Goal: Obtain resource: Download file/media

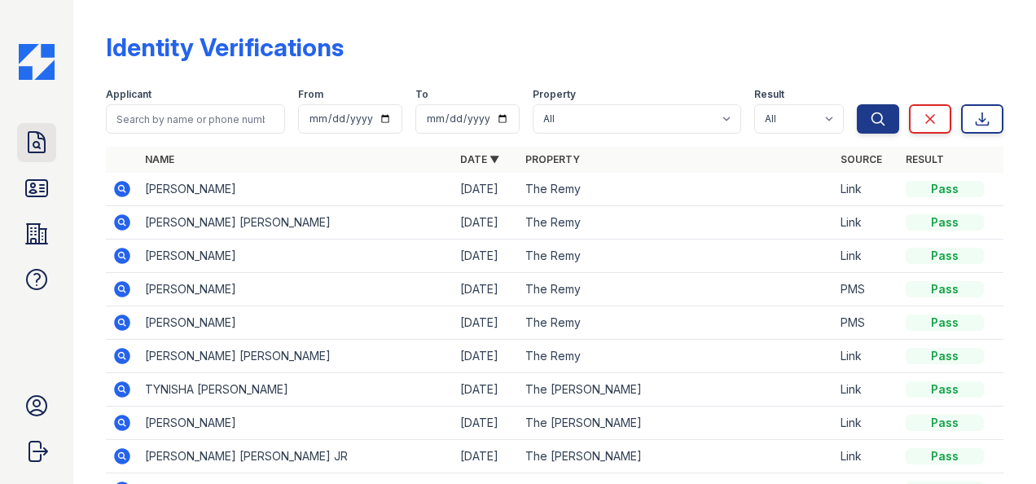
click at [42, 138] on icon at bounding box center [36, 142] width 16 height 20
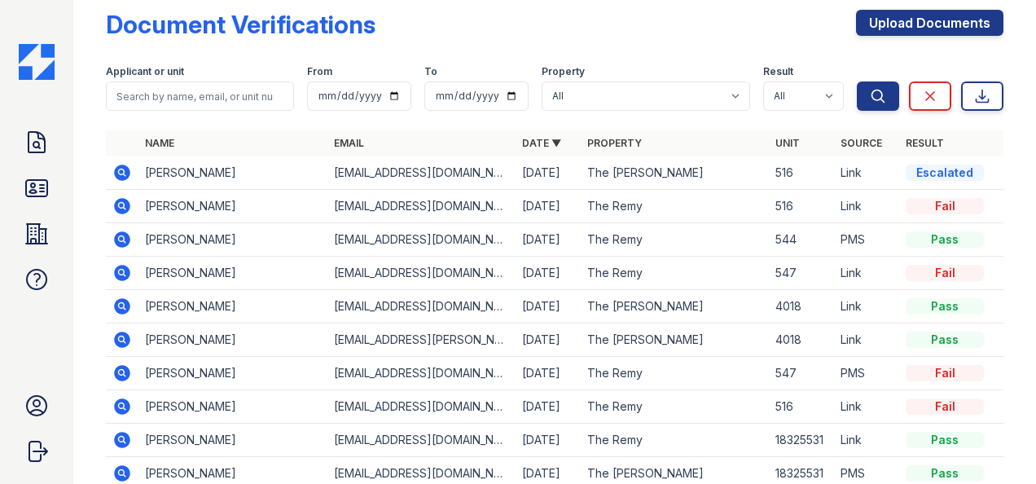
scroll to position [24, 0]
click at [121, 173] on icon at bounding box center [122, 172] width 20 height 20
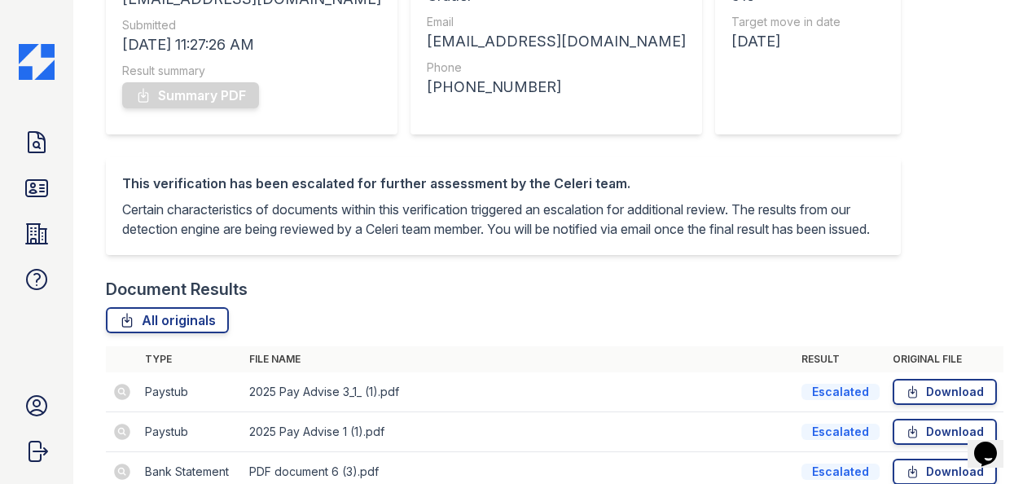
scroll to position [421, 0]
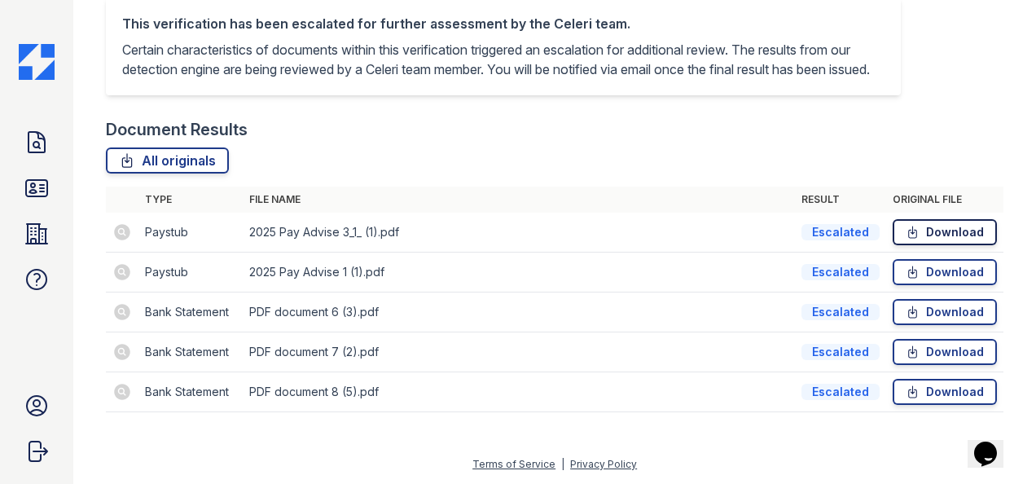
click at [905, 229] on icon at bounding box center [912, 232] width 14 height 16
drag, startPoint x: 980, startPoint y: 200, endPoint x: 1030, endPoint y: 272, distance: 87.2
click at [1030, 272] on main "Document Verification 185070 All document verifications Verification Result Esc…" at bounding box center [554, 242] width 962 height 484
click at [920, 95] on div "Document Verification 185070 All document verifications Verification Result Esc…" at bounding box center [554, 16] width 897 height 825
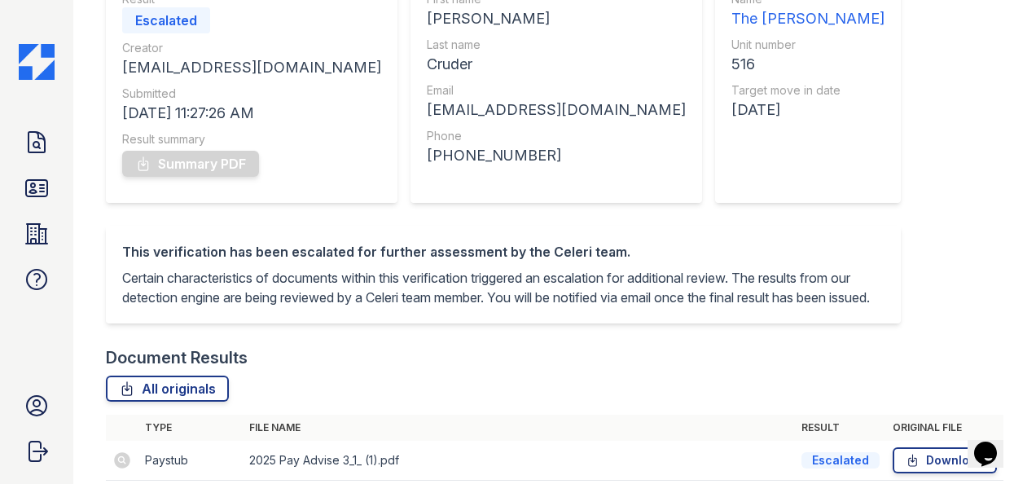
scroll to position [173, 0]
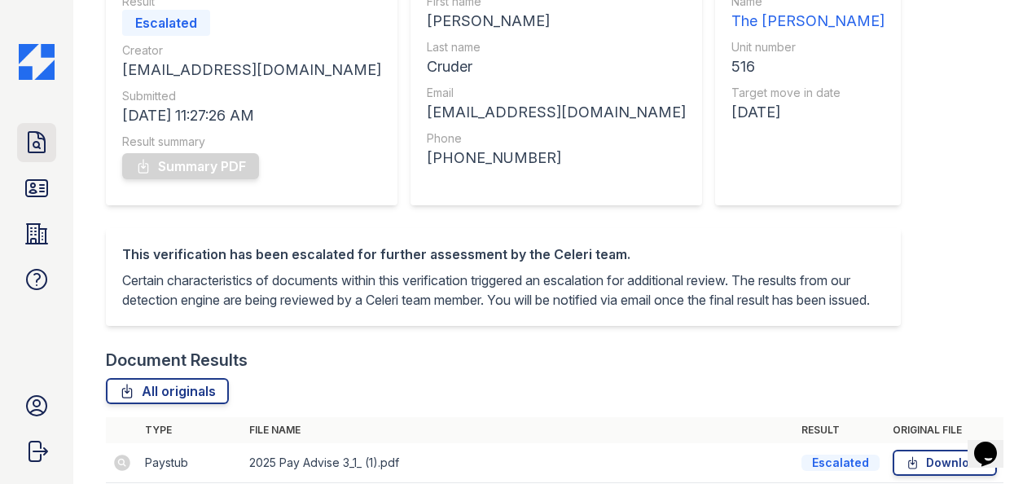
click at [30, 147] on icon at bounding box center [37, 142] width 26 height 26
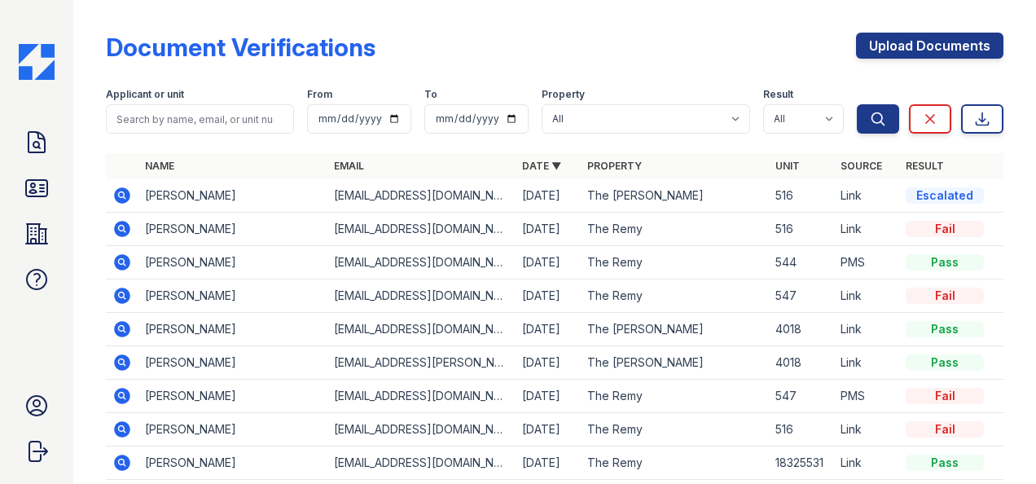
click at [122, 194] on icon at bounding box center [121, 194] width 4 height 4
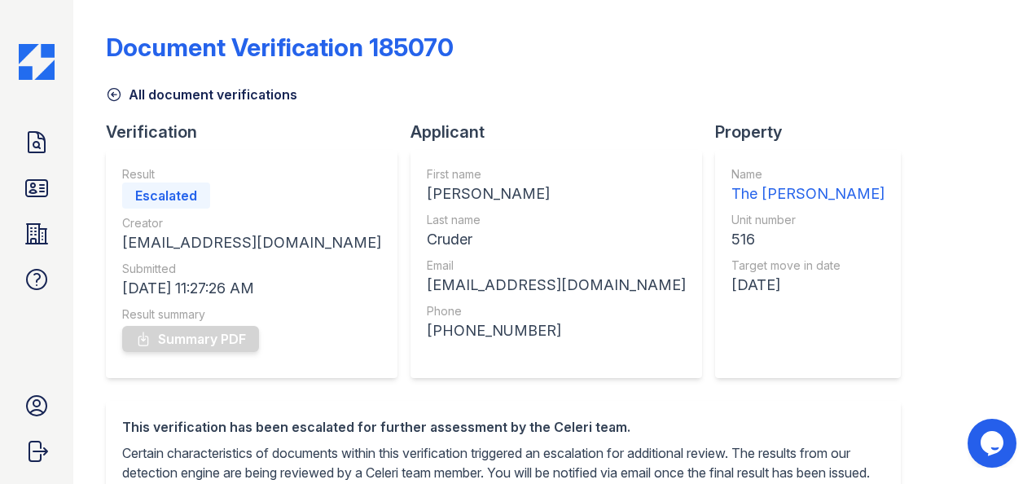
drag, startPoint x: 1018, startPoint y: 202, endPoint x: 1024, endPoint y: 302, distance: 100.3
click at [1024, 302] on main "Document Verification 185070 All document verifications Verification Result Esc…" at bounding box center [554, 242] width 962 height 484
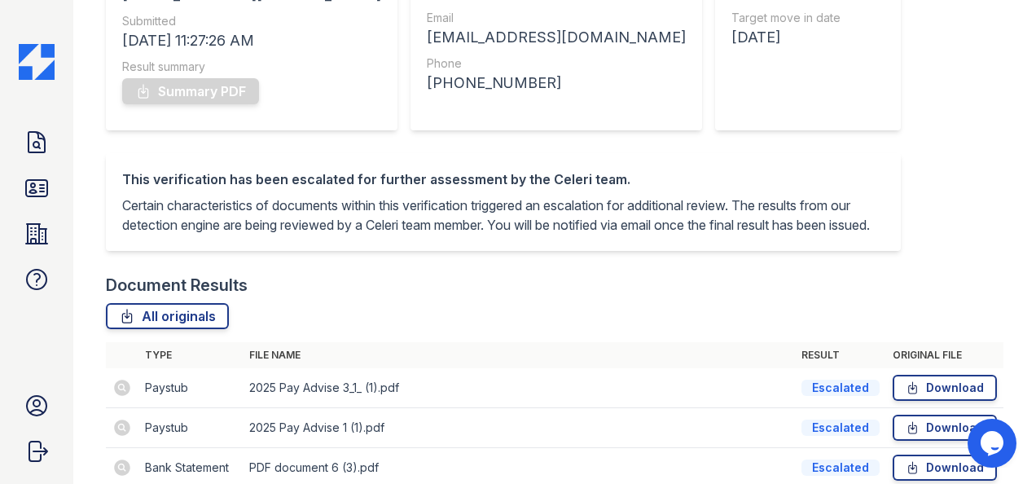
scroll to position [421, 0]
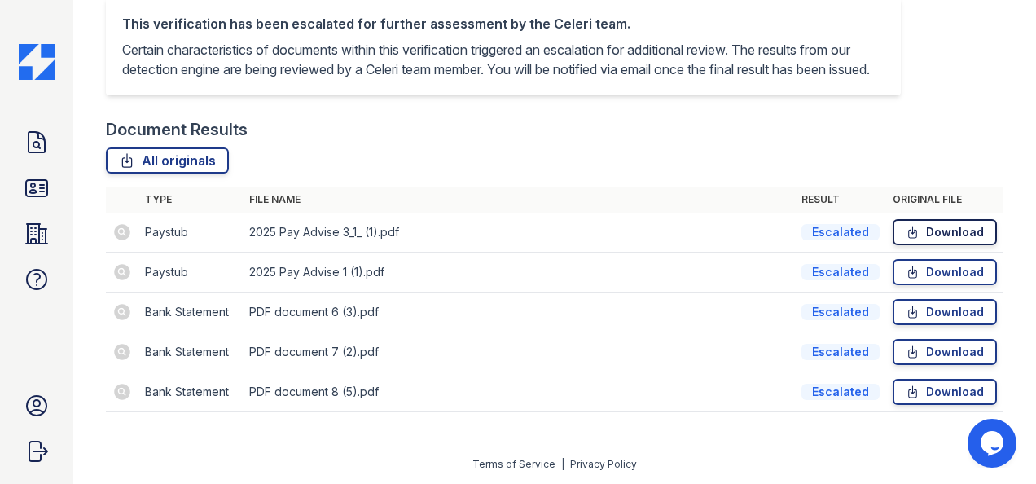
click at [909, 236] on icon at bounding box center [912, 232] width 14 height 16
click at [930, 312] on link "Download" at bounding box center [944, 312] width 104 height 26
click at [31, 146] on icon at bounding box center [37, 142] width 26 height 26
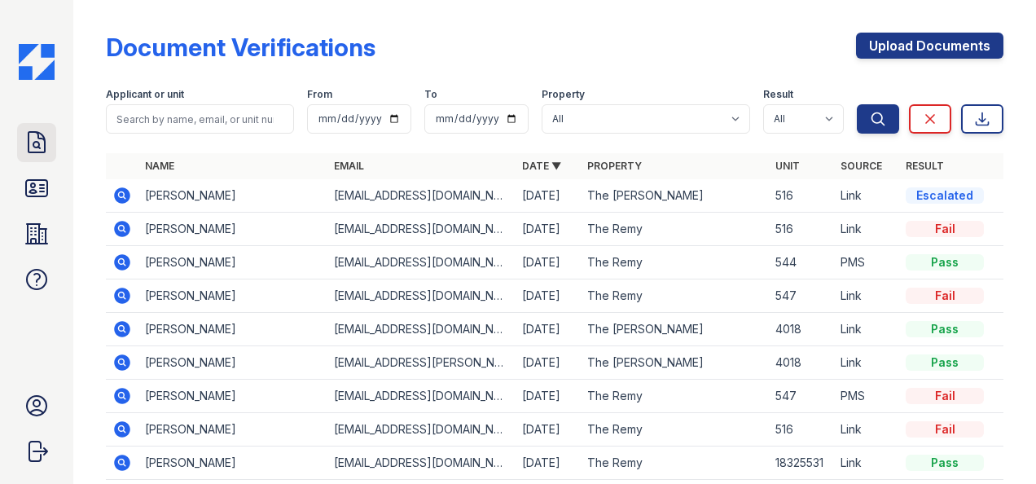
click at [37, 127] on link "Doc Verifications" at bounding box center [36, 142] width 39 height 39
click at [24, 187] on icon at bounding box center [37, 188] width 26 height 26
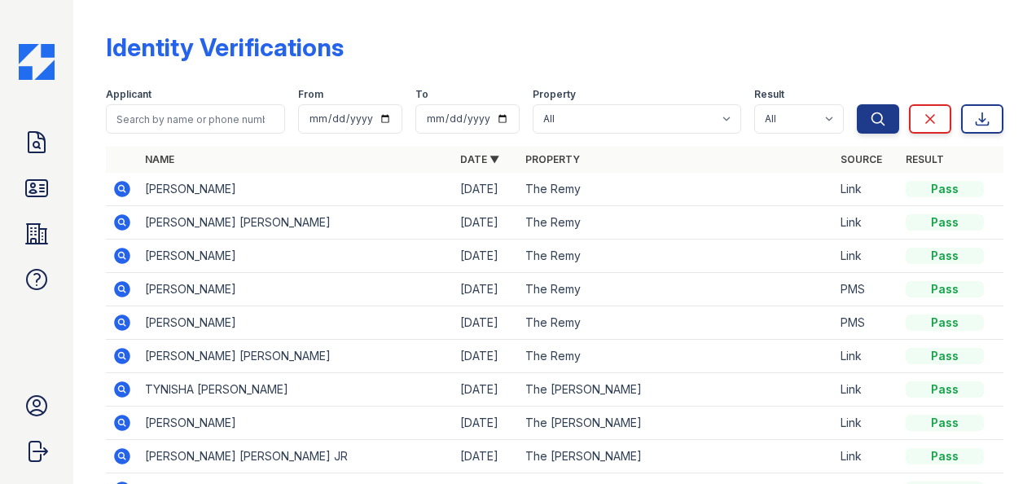
click at [12, 157] on div "Doc Verifications ID Verifications Properties FAQ Ryen Hicks LiveBe Communities…" at bounding box center [36, 242] width 73 height 484
click at [20, 138] on link "Doc Verifications" at bounding box center [36, 142] width 39 height 39
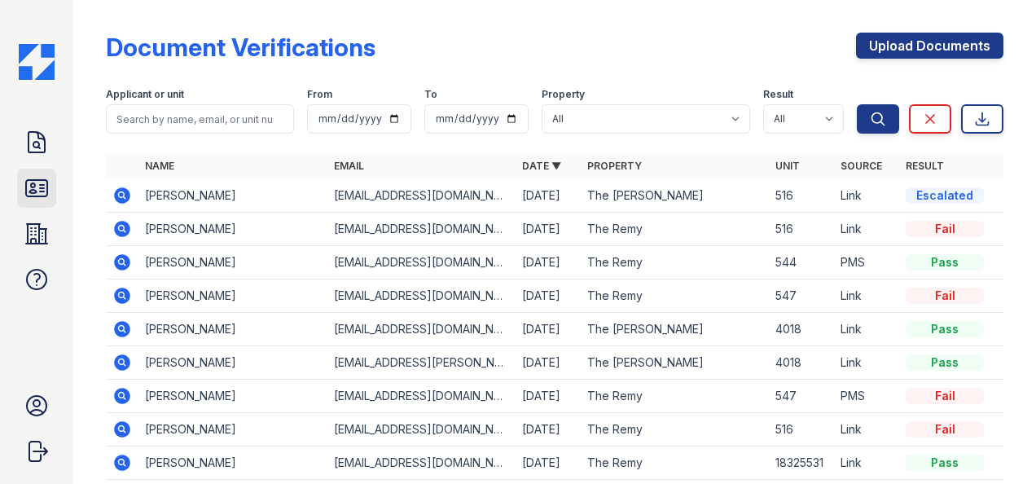
click at [34, 190] on icon at bounding box center [36, 188] width 21 height 16
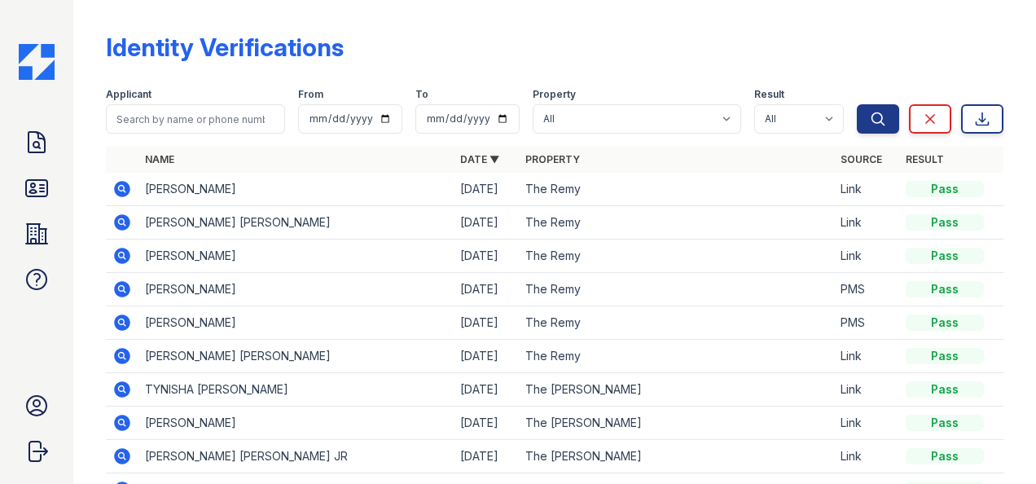
click at [28, 165] on div "Doc Verifications ID Verifications Properties FAQ" at bounding box center [36, 211] width 39 height 176
click at [22, 142] on link "Doc Verifications" at bounding box center [36, 142] width 39 height 39
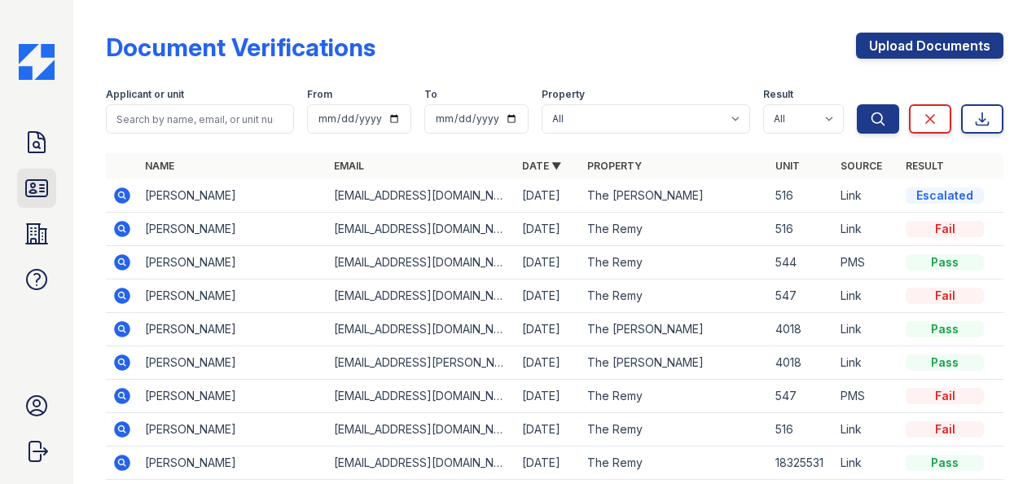
click at [29, 177] on icon at bounding box center [37, 188] width 26 height 26
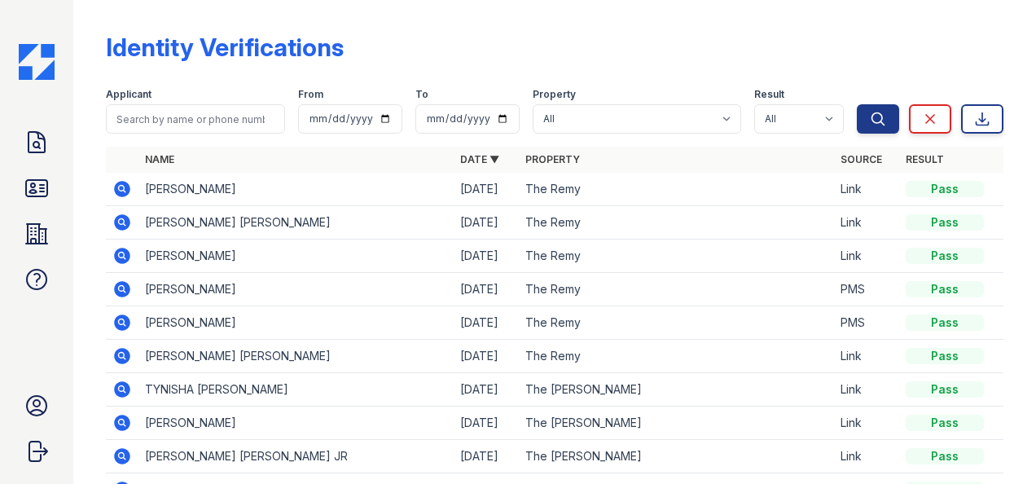
click at [29, 163] on div "Doc Verifications ID Verifications Properties FAQ" at bounding box center [36, 211] width 39 height 176
click at [30, 151] on icon at bounding box center [36, 142] width 16 height 20
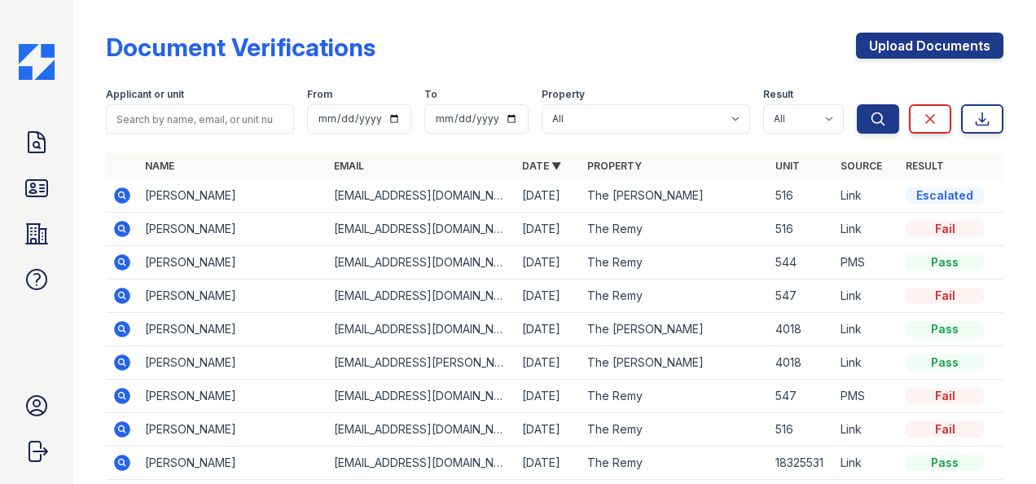
click at [30, 151] on icon at bounding box center [36, 142] width 16 height 20
click at [127, 193] on icon at bounding box center [122, 195] width 16 height 16
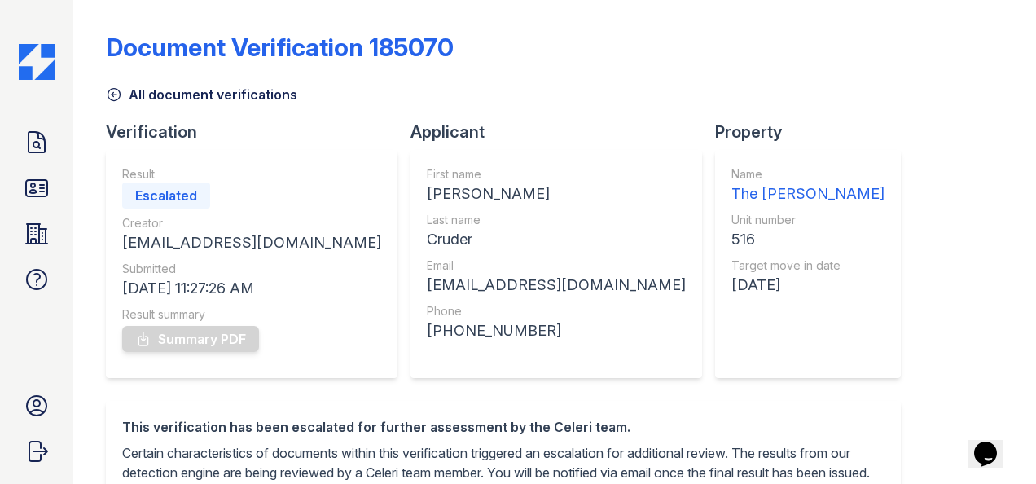
scroll to position [421, 0]
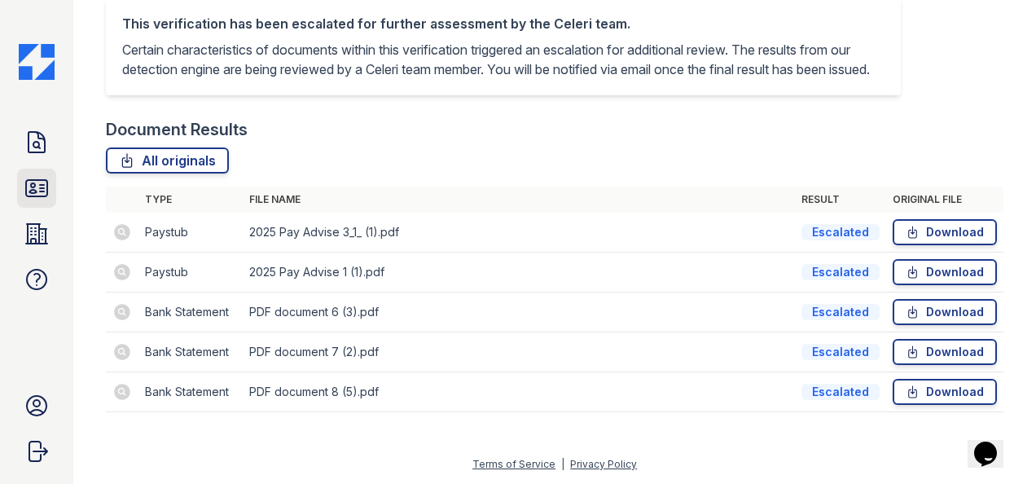
click at [24, 186] on icon at bounding box center [37, 188] width 26 height 26
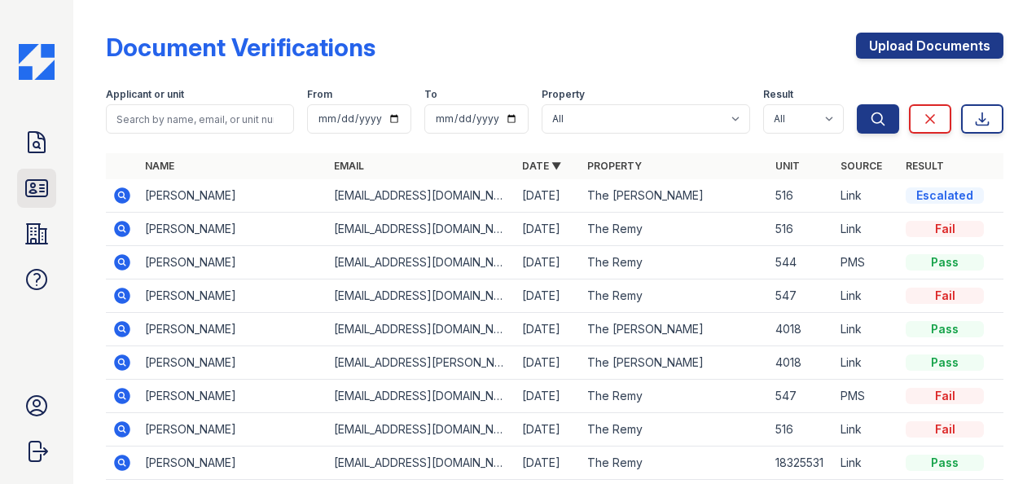
click at [33, 180] on icon at bounding box center [36, 188] width 21 height 16
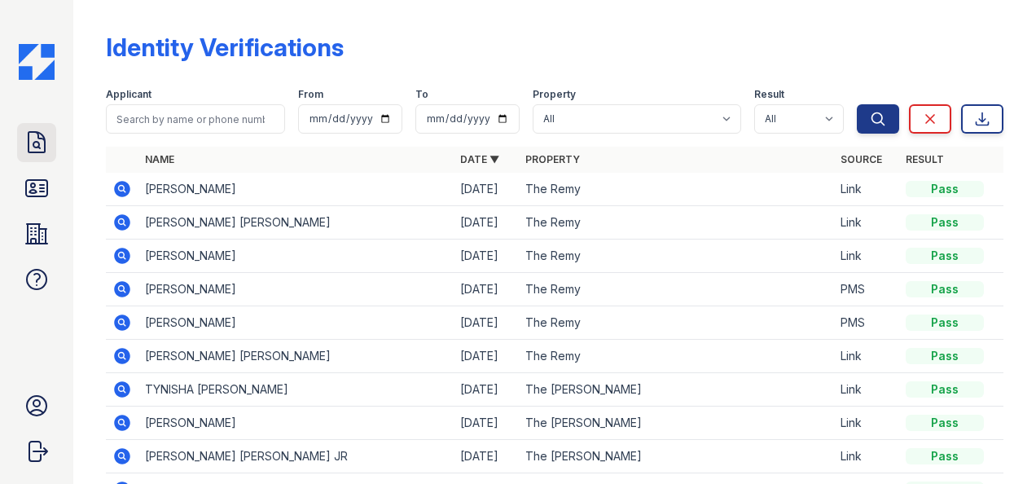
click at [33, 145] on icon at bounding box center [36, 142] width 16 height 20
